Goal: Navigation & Orientation: Find specific page/section

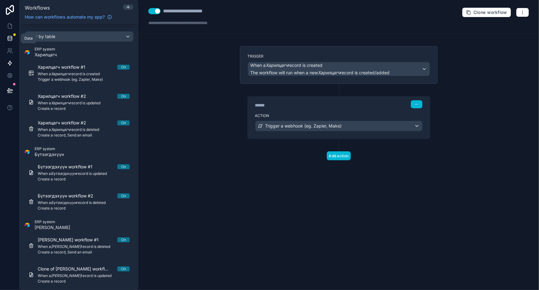
click at [8, 36] on icon at bounding box center [10, 37] width 4 height 2
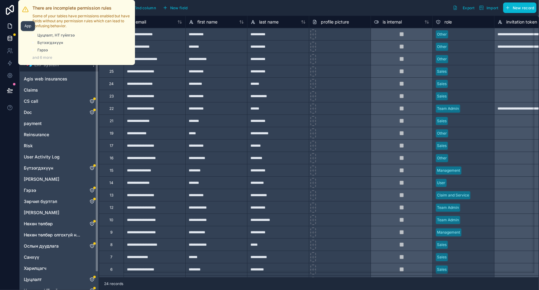
click at [12, 24] on icon at bounding box center [10, 26] width 6 height 6
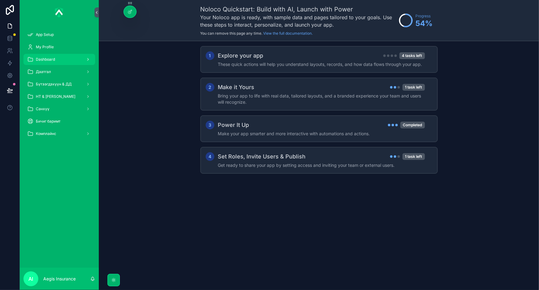
click at [89, 58] on icon "scrollable content" at bounding box center [88, 59] width 4 height 4
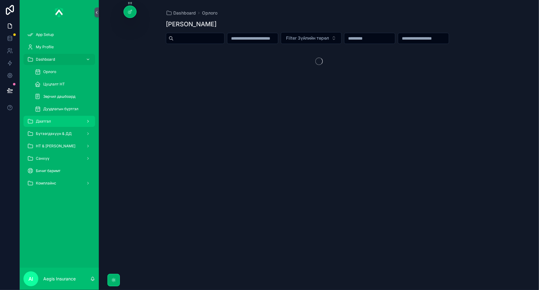
click at [89, 118] on div "scrollable content" at bounding box center [87, 121] width 8 height 10
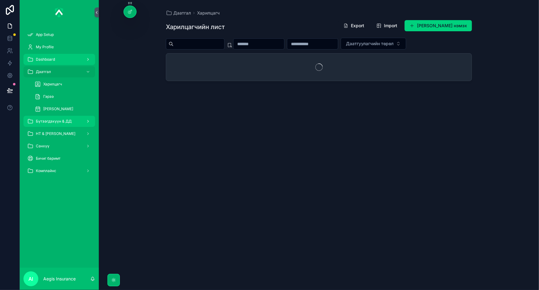
click at [91, 121] on div "scrollable content" at bounding box center [87, 121] width 8 height 10
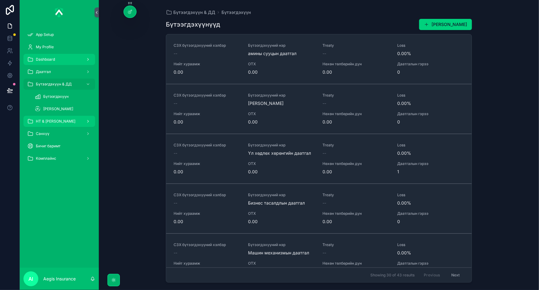
click at [85, 121] on div "scrollable content" at bounding box center [87, 121] width 8 height 10
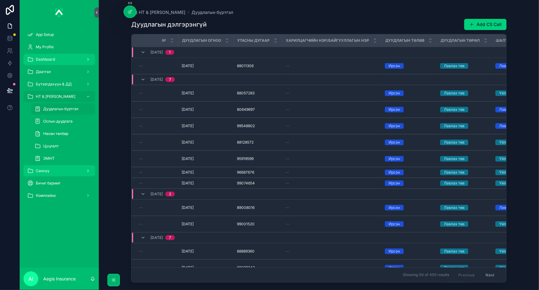
click at [87, 172] on icon "scrollable content" at bounding box center [88, 170] width 4 height 4
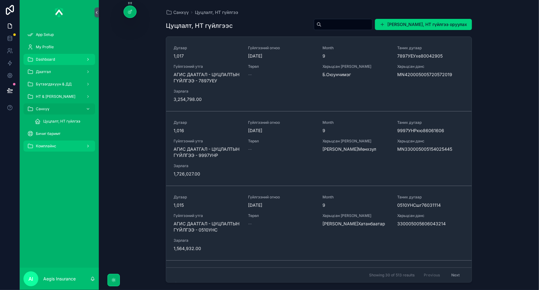
click at [87, 145] on icon "scrollable content" at bounding box center [88, 146] width 4 height 4
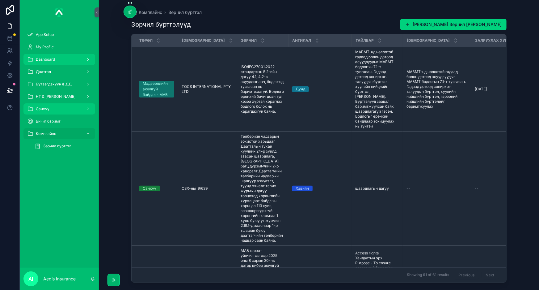
click at [84, 60] on div "scrollable content" at bounding box center [87, 59] width 8 height 10
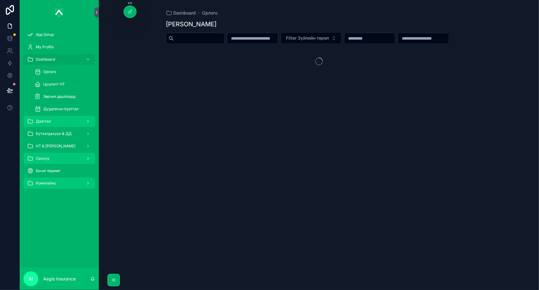
click at [88, 123] on icon "scrollable content" at bounding box center [88, 121] width 4 height 4
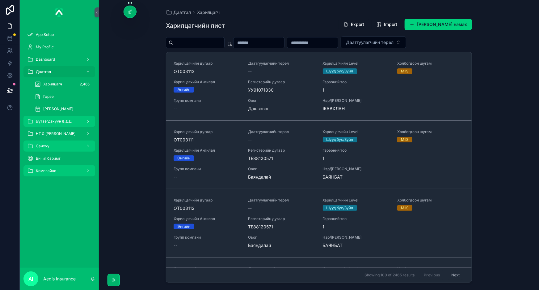
click at [87, 121] on icon "scrollable content" at bounding box center [88, 121] width 4 height 4
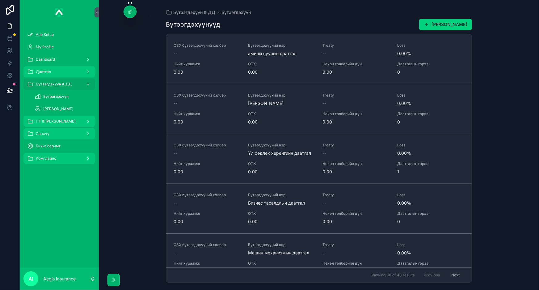
click at [87, 120] on icon "scrollable content" at bounding box center [88, 121] width 4 height 4
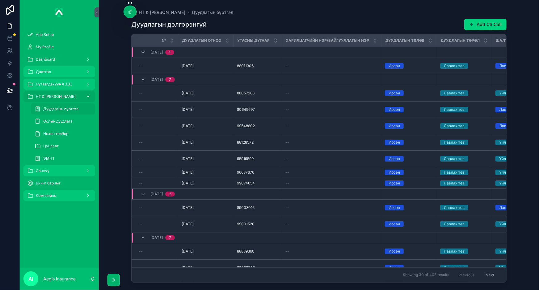
click at [85, 170] on div "scrollable content" at bounding box center [87, 171] width 8 height 10
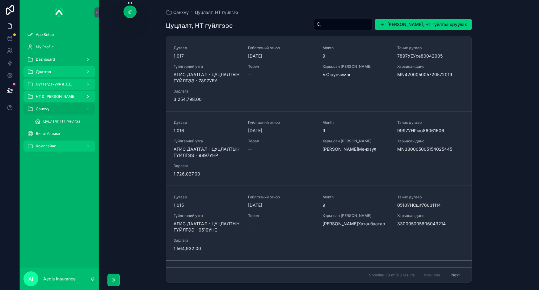
click at [85, 145] on div "scrollable content" at bounding box center [87, 146] width 8 height 10
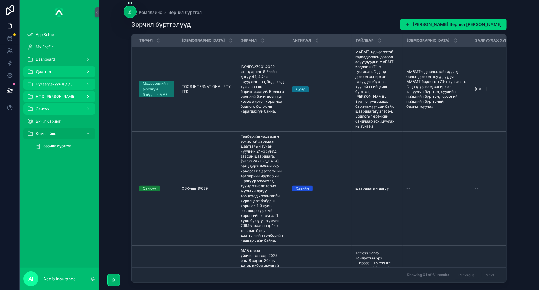
click at [74, 185] on div "App Setup My Profile Dashboard [PERSON_NAME] & ДД НТ & Үйлчилгээ Санхүү Бичиг б…" at bounding box center [59, 146] width 79 height 243
click at [11, 38] on icon at bounding box center [10, 38] width 6 height 6
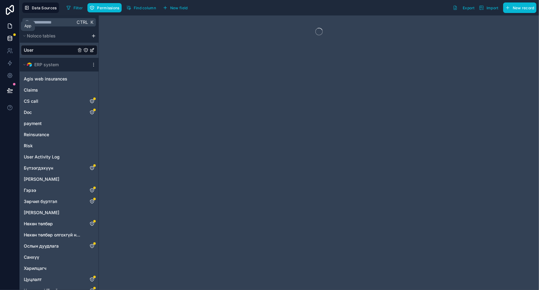
click at [16, 28] on link at bounding box center [9, 26] width 19 height 12
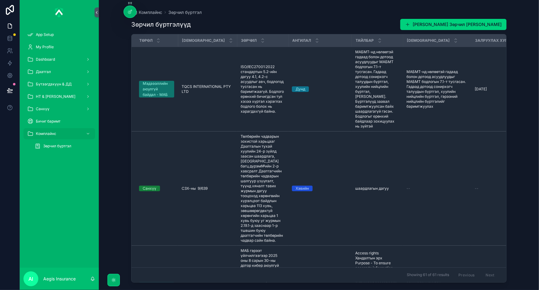
click at [286, 20] on div "Зөрчил бүртгэлүүд [PERSON_NAME] Зөрчил бүртгэл нэмэх" at bounding box center [318, 25] width 375 height 12
click at [15, 57] on link at bounding box center [9, 63] width 19 height 12
